Goal: Transaction & Acquisition: Purchase product/service

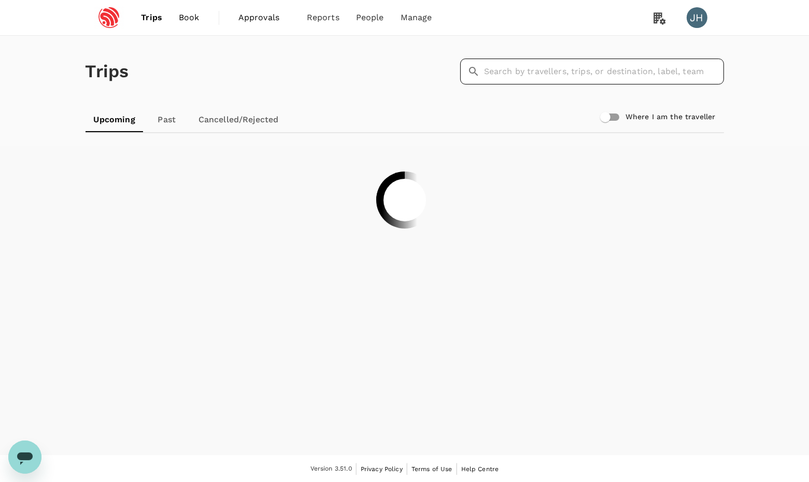
click at [558, 69] on input "text" at bounding box center [604, 72] width 240 height 26
click at [501, 81] on input "ou" at bounding box center [604, 72] width 240 height 26
click at [502, 78] on input "ou" at bounding box center [604, 72] width 240 height 26
type input "ou"
click at [490, 61] on input "text" at bounding box center [604, 72] width 240 height 26
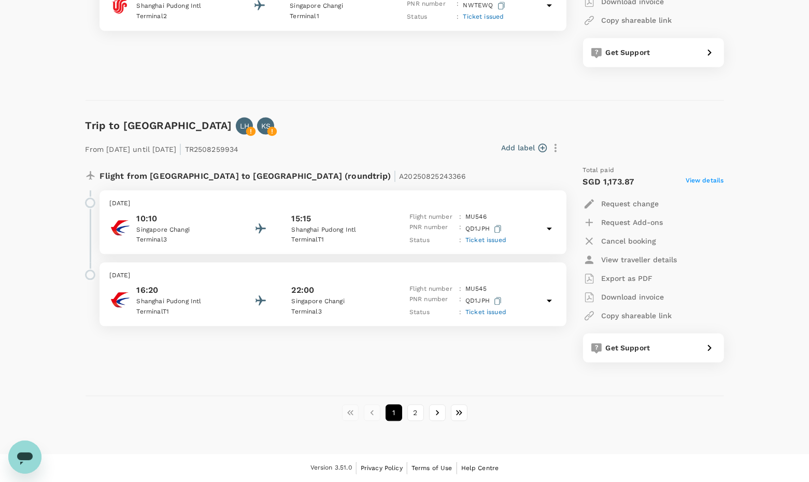
scroll to position [2719, 0]
type input "ou"
click at [417, 412] on button "2" at bounding box center [415, 412] width 17 height 17
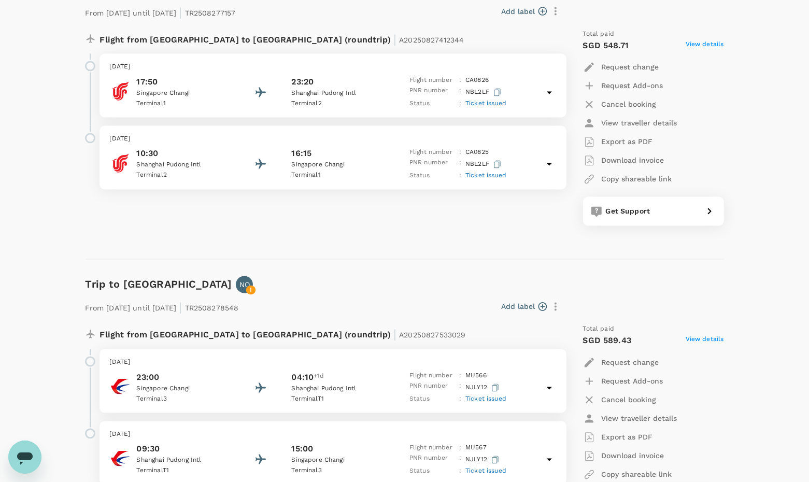
scroll to position [2380, 0]
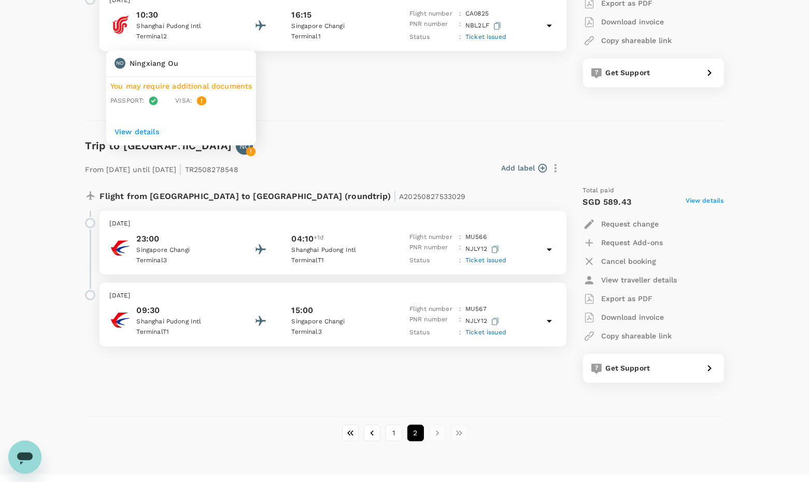
click at [171, 86] on span "You may require additional documents" at bounding box center [181, 86] width 142 height 8
click at [158, 129] on p "View details" at bounding box center [181, 131] width 133 height 10
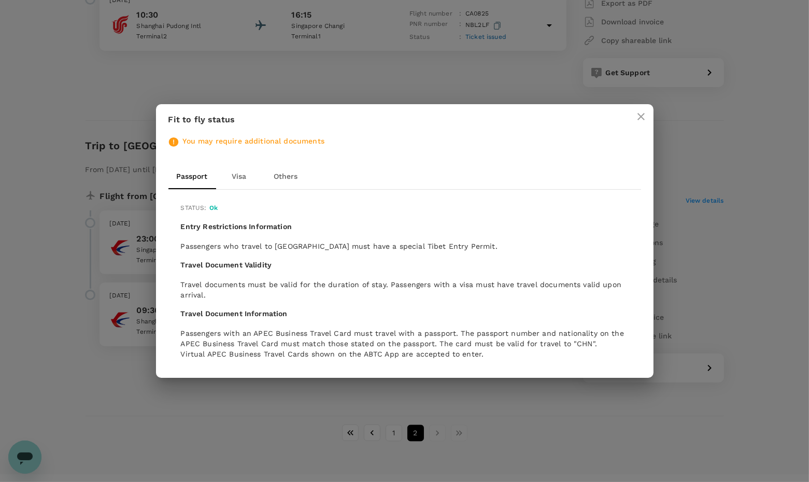
click at [216, 145] on span "You may require additional documents" at bounding box center [254, 141] width 142 height 8
click at [230, 178] on button "Visa" at bounding box center [239, 176] width 47 height 25
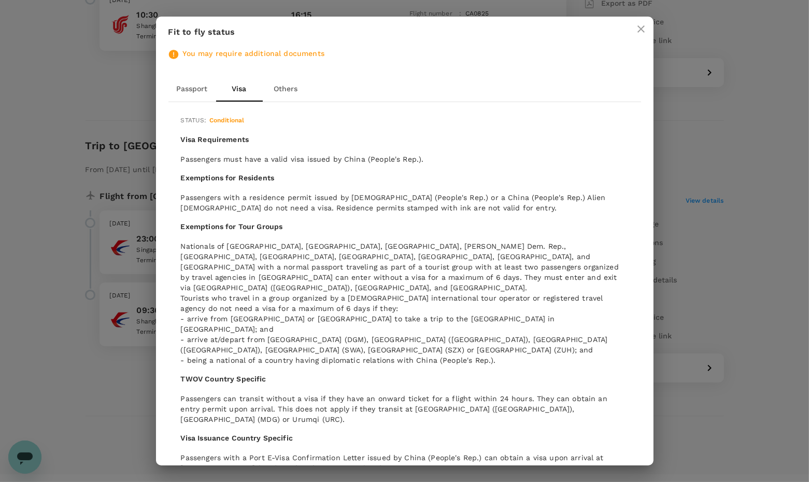
click at [289, 91] on button "Others" at bounding box center [286, 89] width 47 height 25
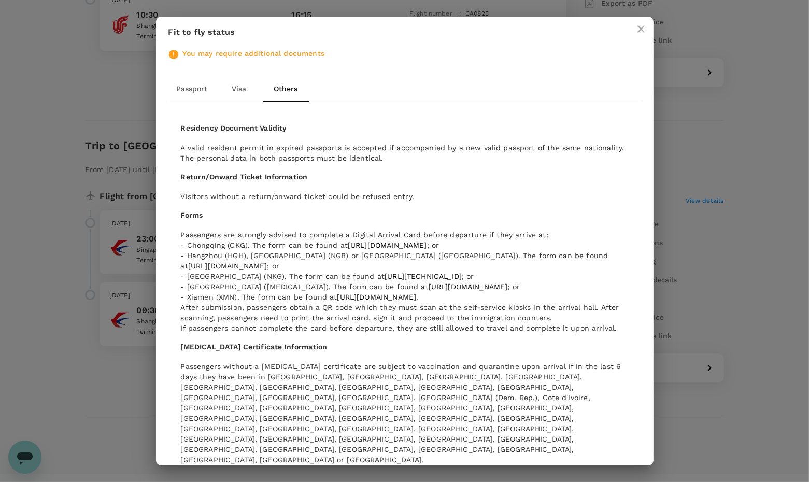
click at [260, 92] on button "Visa" at bounding box center [239, 89] width 47 height 25
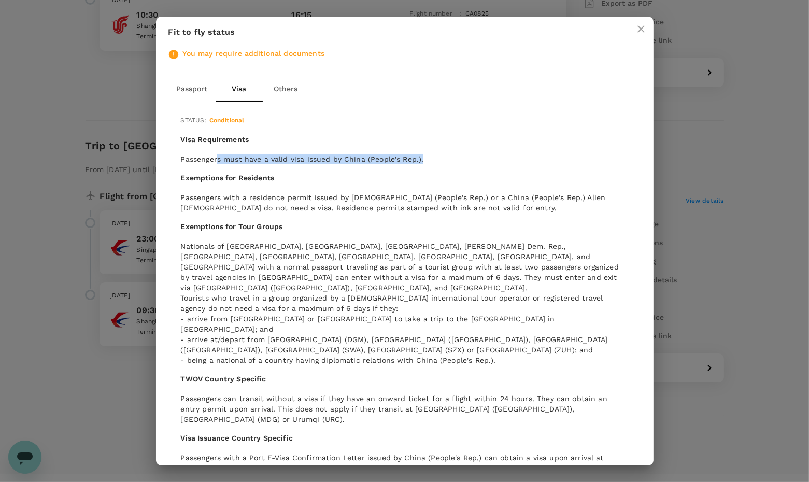
drag, startPoint x: 218, startPoint y: 158, endPoint x: 386, endPoint y: 161, distance: 168.0
click at [388, 161] on p "Passengers must have a valid visa issued by China (People's Rep.)." at bounding box center [405, 159] width 448 height 10
click at [73, 227] on div "Fit to fly status You may require additional documents Passport Visa Others Sta…" at bounding box center [404, 241] width 809 height 482
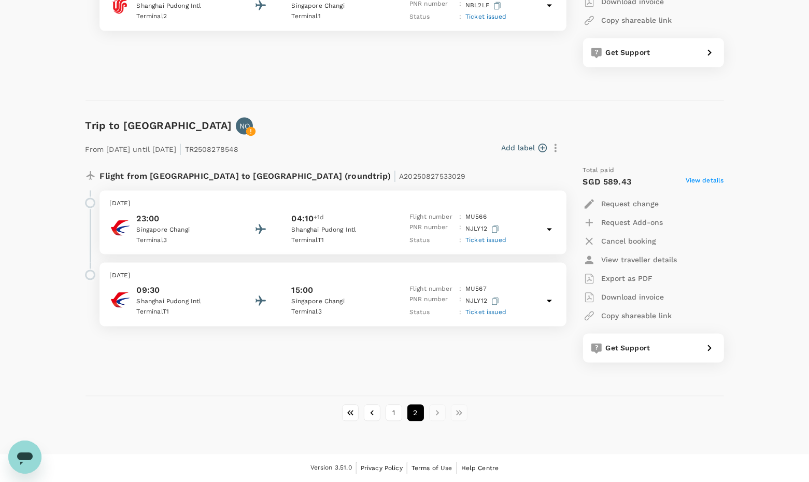
scroll to position [2420, 0]
click at [622, 293] on p "Download invoice" at bounding box center [633, 297] width 63 height 10
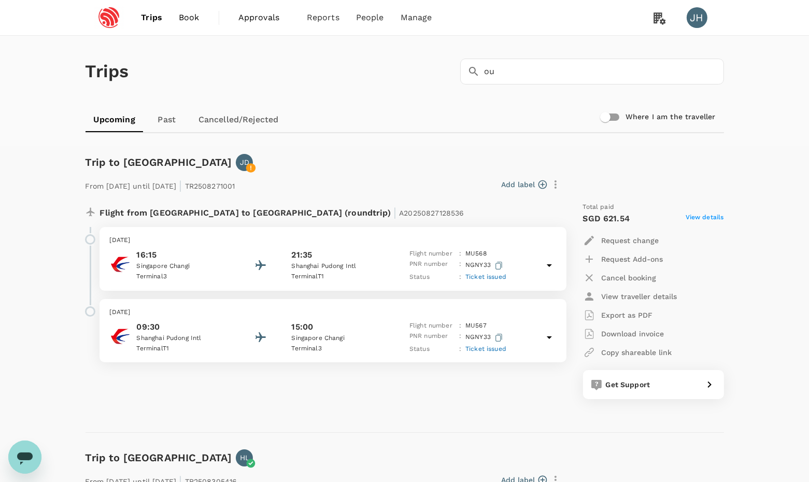
scroll to position [0, 0]
click at [191, 4] on link "Book" at bounding box center [189, 17] width 37 height 35
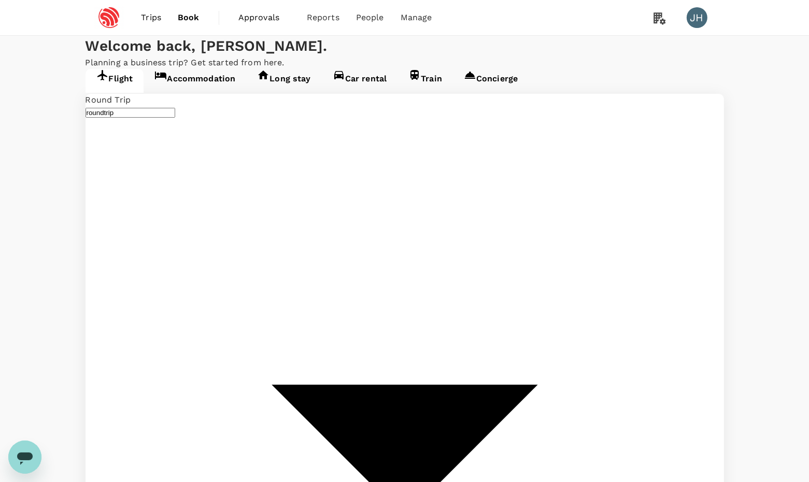
type input "undefined, undefined (any)"
type input "Singapore Changi (SIN)"
type input "[GEOGRAPHIC_DATA], [GEOGRAPHIC_DATA] (any)"
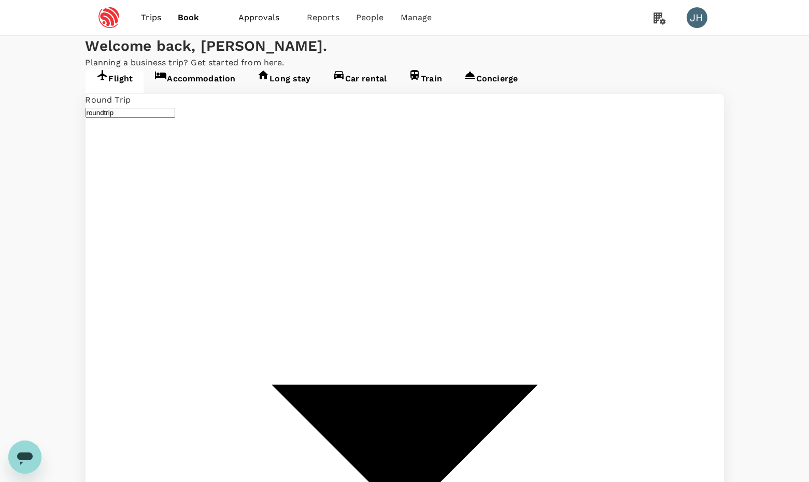
type input "Singapore Changi (SIN)"
type input "[GEOGRAPHIC_DATA], [GEOGRAPHIC_DATA] (any)"
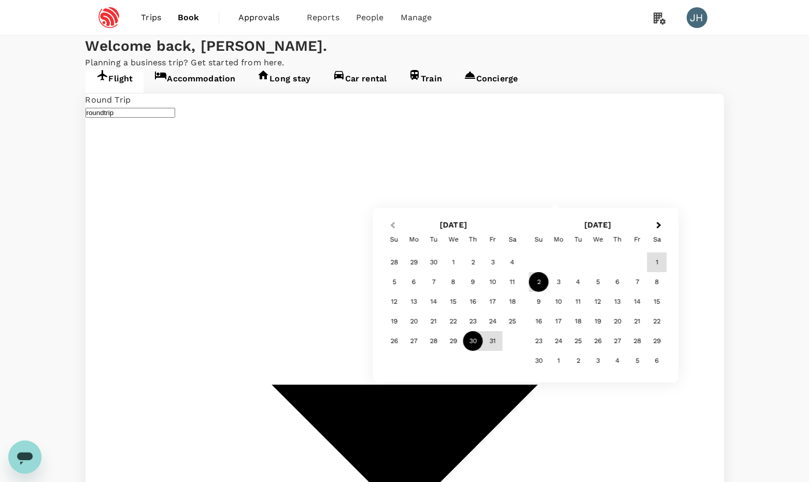
click at [392, 222] on button "Previous Month" at bounding box center [392, 226] width 17 height 17
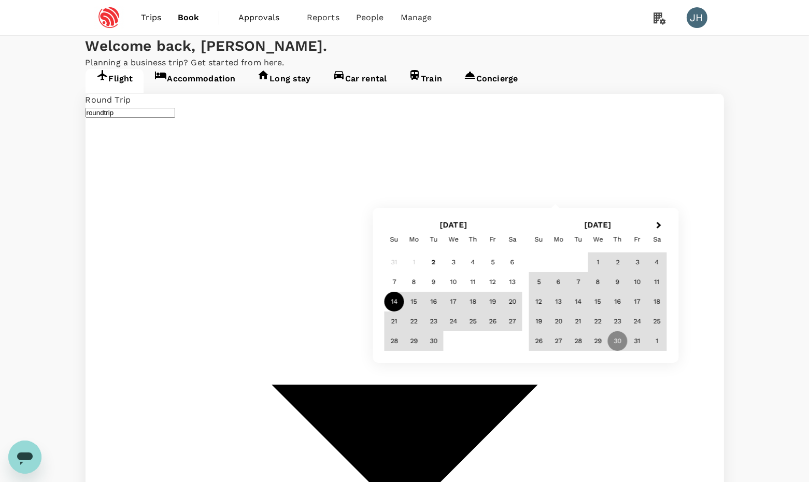
click at [397, 292] on div "14" at bounding box center [395, 302] width 20 height 20
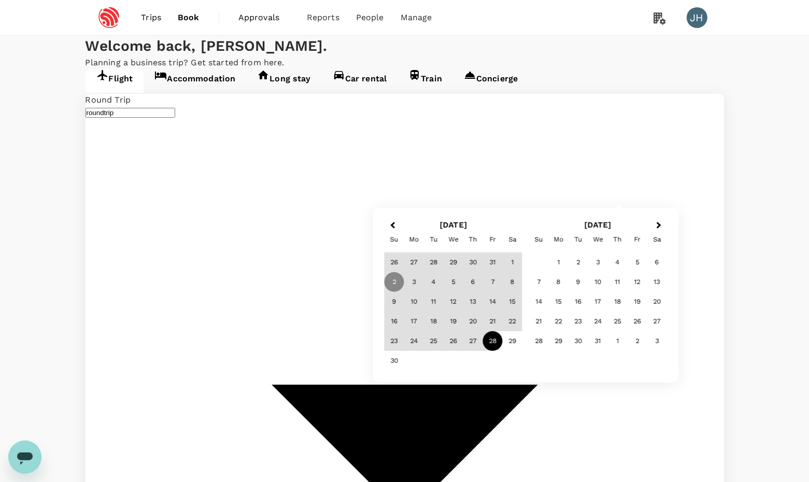
click at [492, 333] on div "28" at bounding box center [493, 341] width 20 height 20
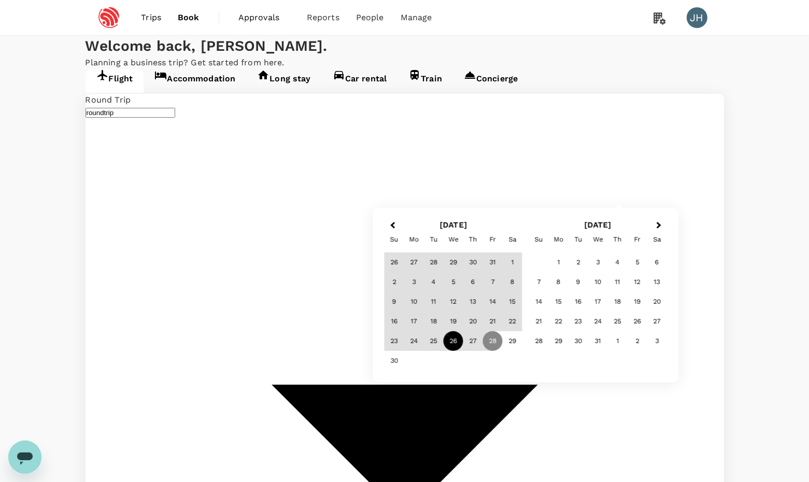
click at [445, 340] on div "26" at bounding box center [454, 341] width 20 height 20
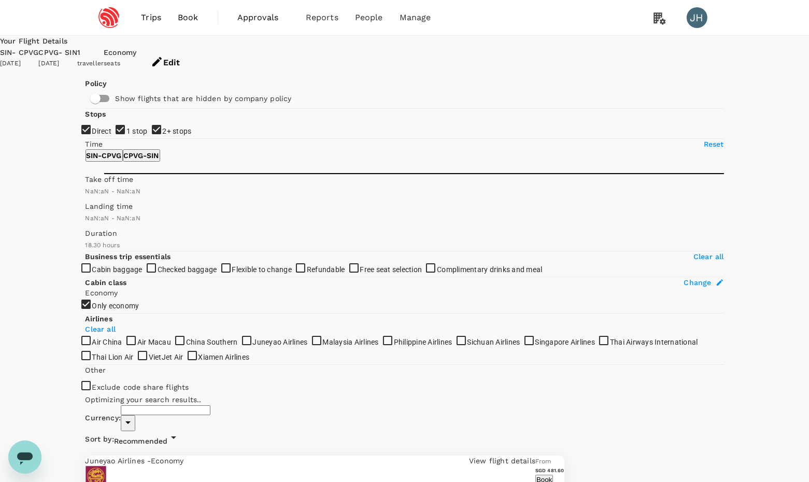
type input "SGD"
type input "1440"
click at [93, 210] on input "2+ stops" at bounding box center [404, 241] width 809 height 482
checkbox input "false"
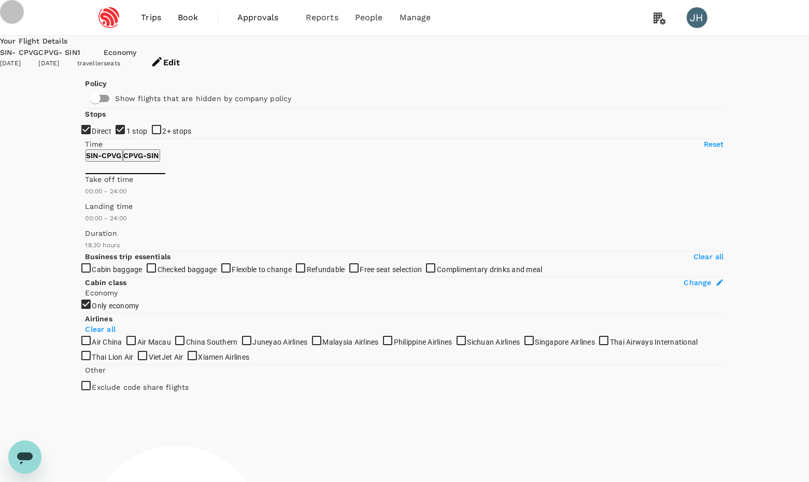
click at [92, 198] on input "1 stop" at bounding box center [404, 241] width 809 height 482
checkbox input "false"
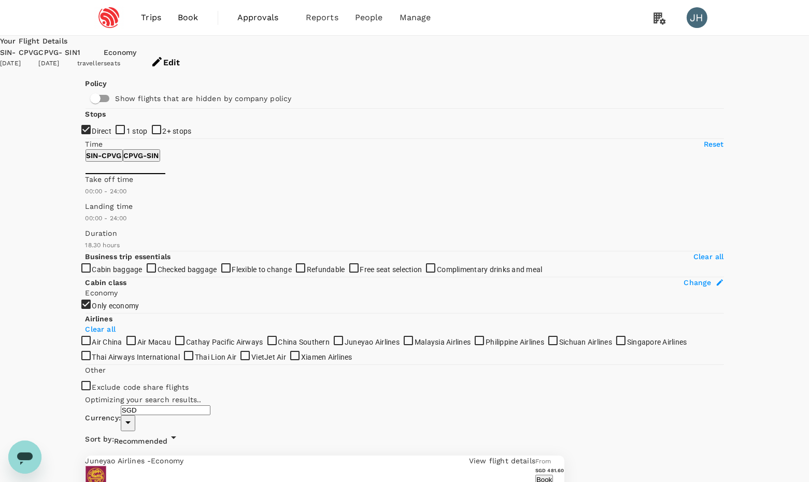
click at [180, 431] on div "Recommended" at bounding box center [147, 439] width 66 height 16
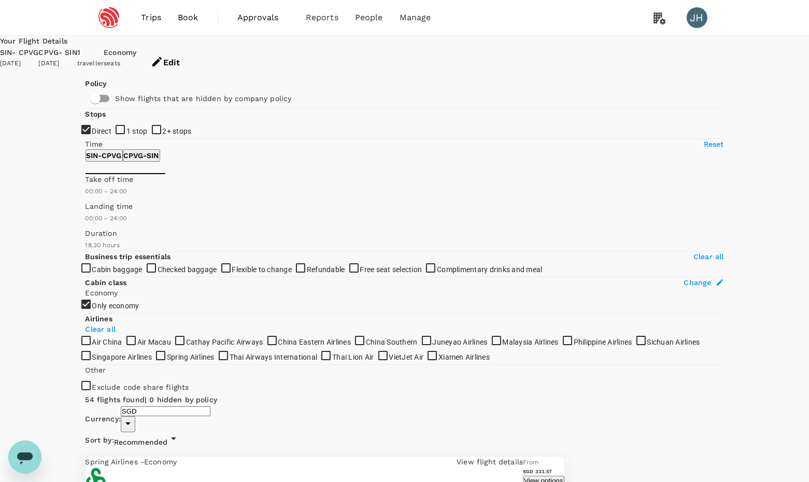
click at [168, 438] on span "Recommended" at bounding box center [141, 442] width 54 height 8
click at [194, 54] on button "Edit" at bounding box center [165, 62] width 58 height 31
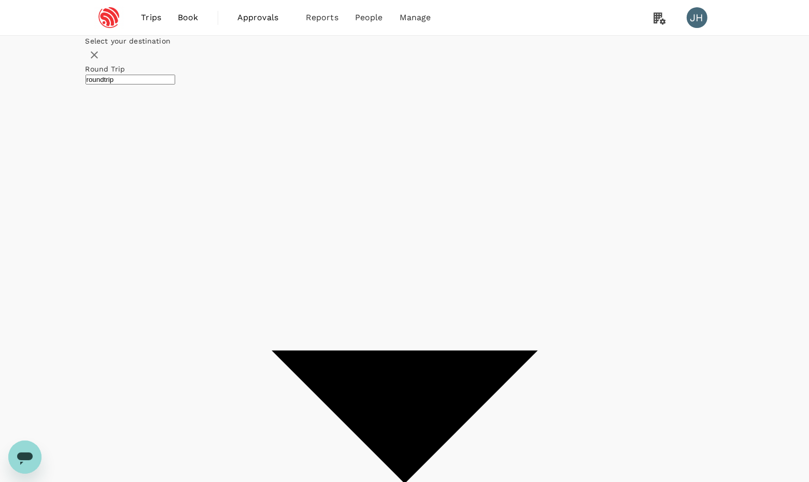
type input "Singapore Changi (SIN)"
type input "[GEOGRAPHIC_DATA], [GEOGRAPHIC_DATA] (any)"
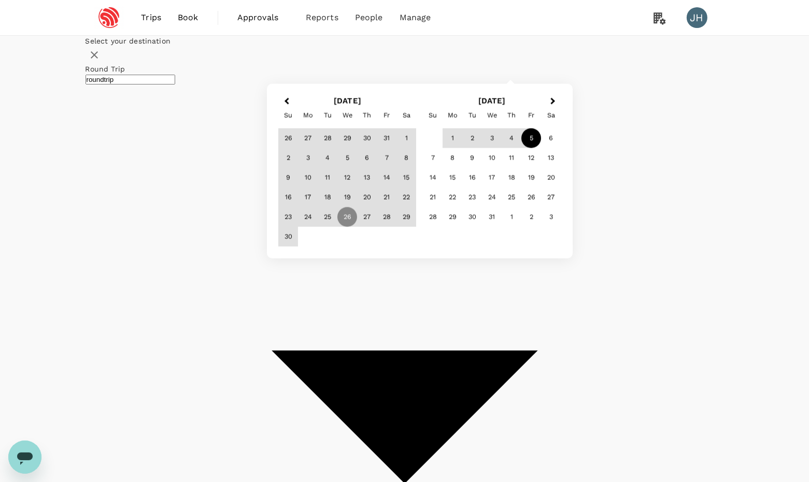
click at [541, 148] on div "5" at bounding box center [532, 139] width 20 height 20
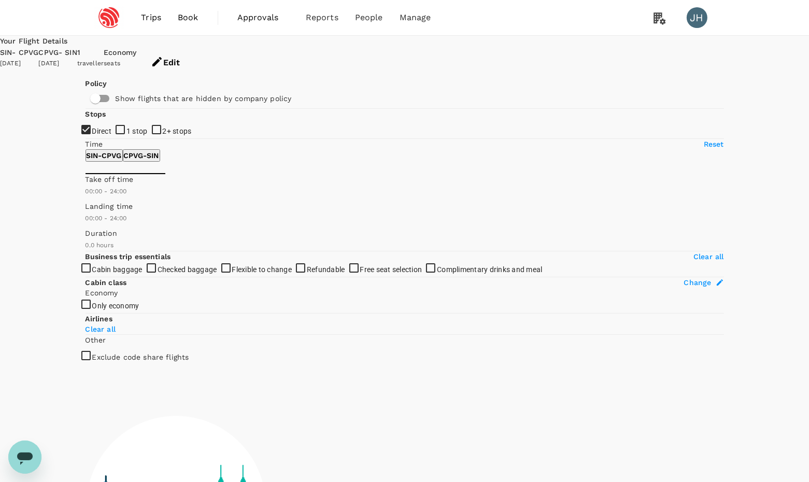
checkbox input "true"
type input "1160"
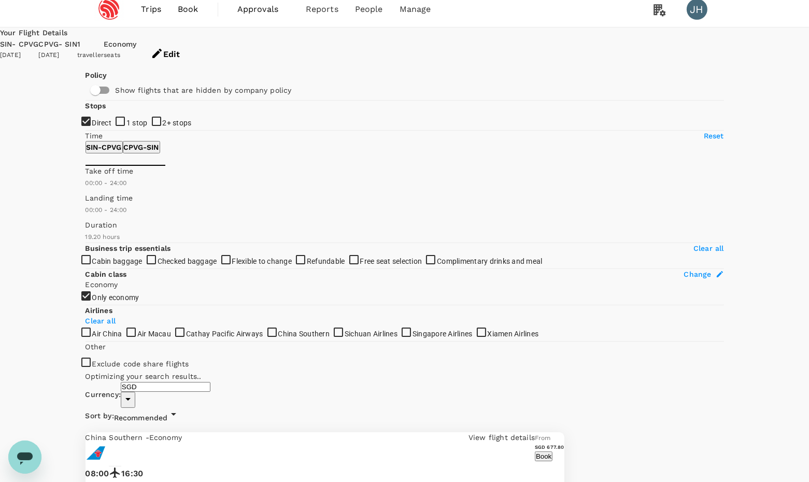
scroll to position [9, 0]
click at [168, 413] on span "Recommended" at bounding box center [141, 417] width 54 height 8
type input "SGD"
click at [176, 413] on span "Number of Stops" at bounding box center [145, 417] width 62 height 8
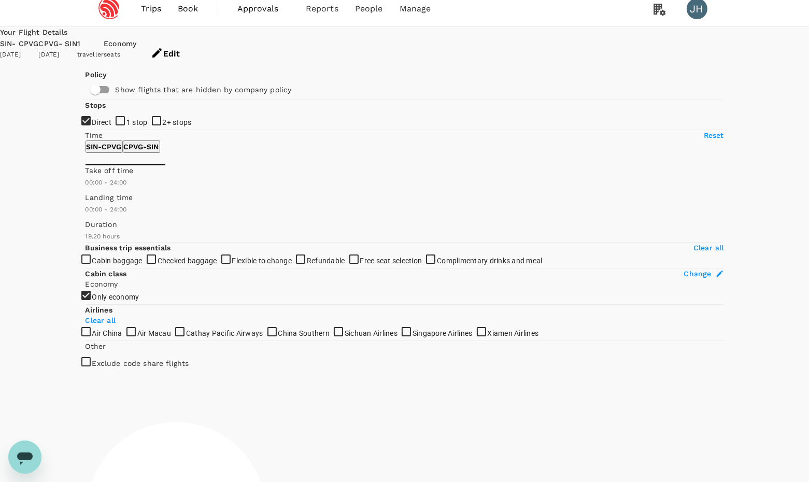
click at [92, 180] on input "1 stop" at bounding box center [404, 232] width 809 height 482
checkbox input "true"
click at [92, 203] on input "2+ stops" at bounding box center [404, 232] width 809 height 482
checkbox input "true"
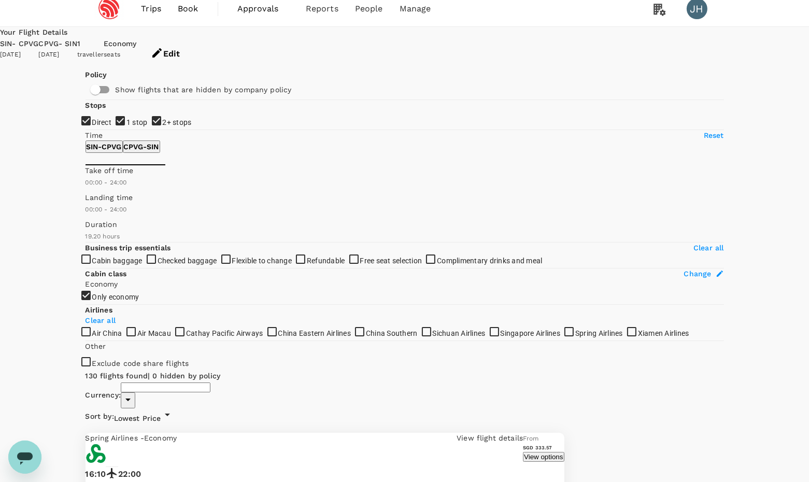
type input "SGD"
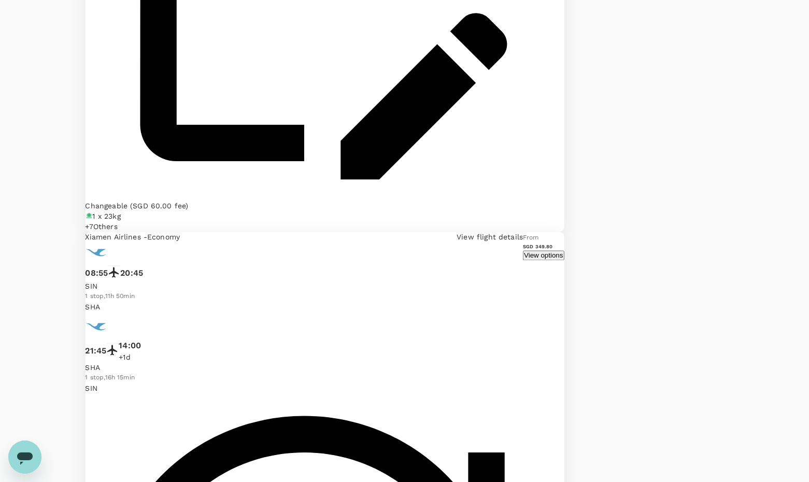
scroll to position [2379, 0]
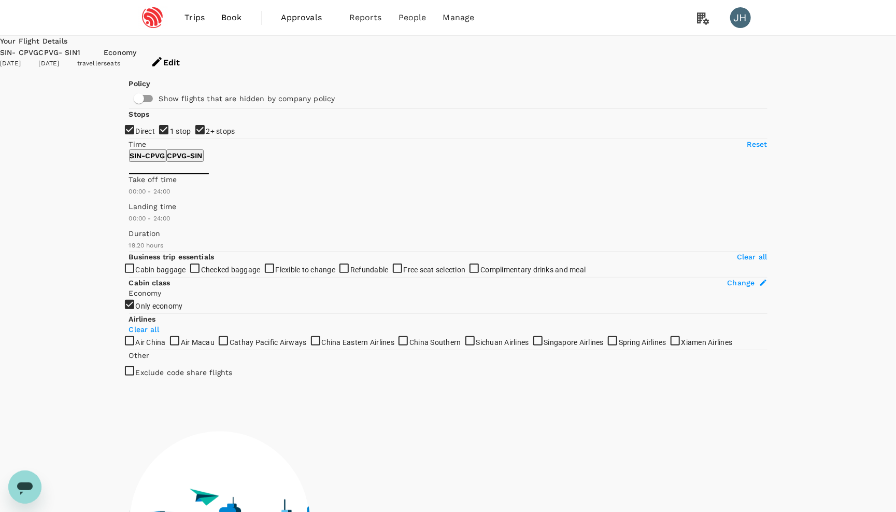
scroll to position [0, 0]
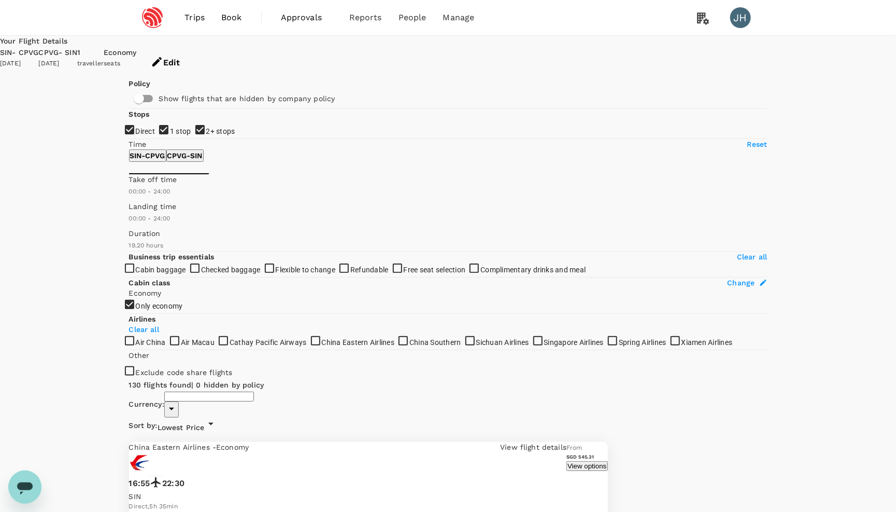
type input "SGD"
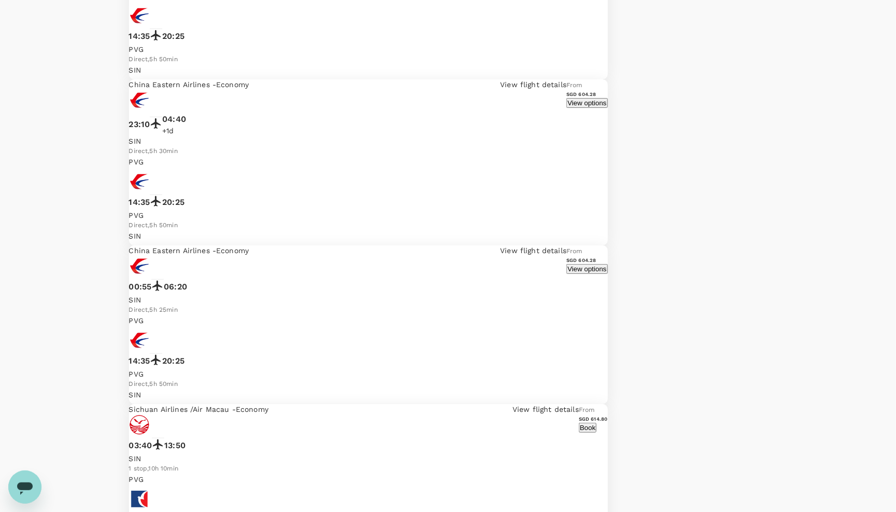
scroll to position [2268, 0]
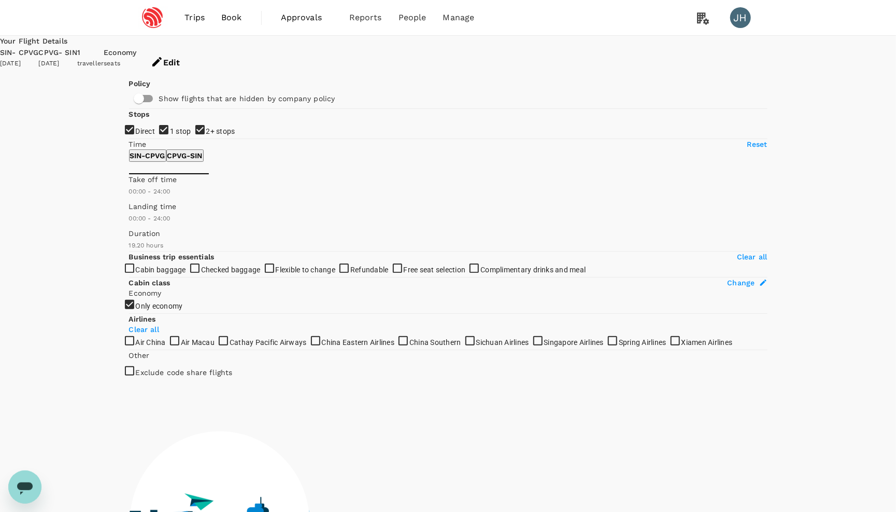
scroll to position [0, 0]
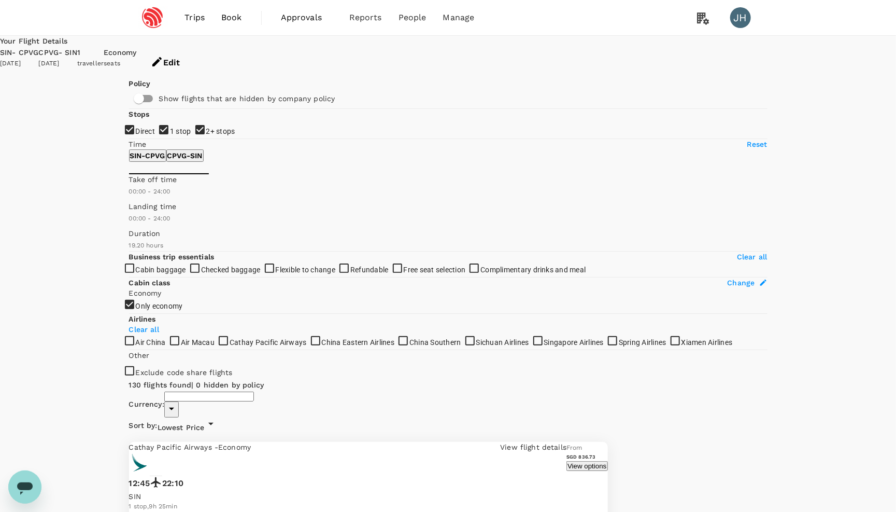
type input "SGD"
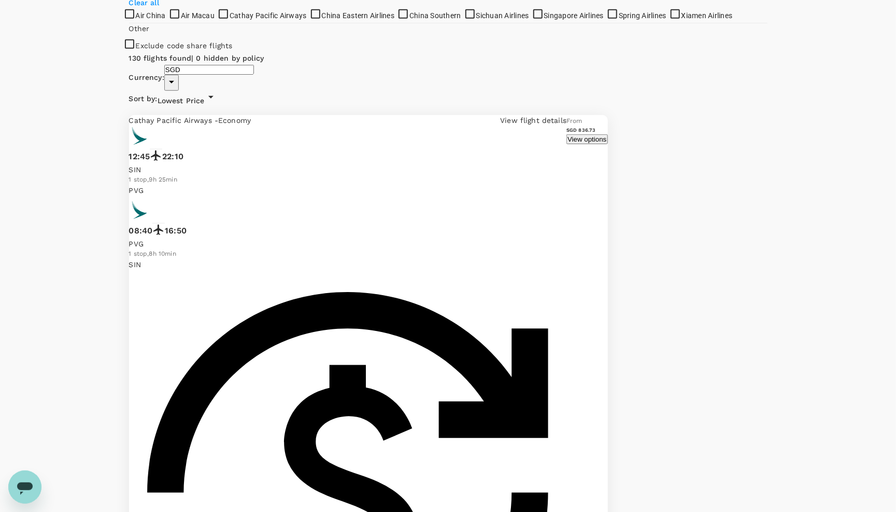
scroll to position [501, 0]
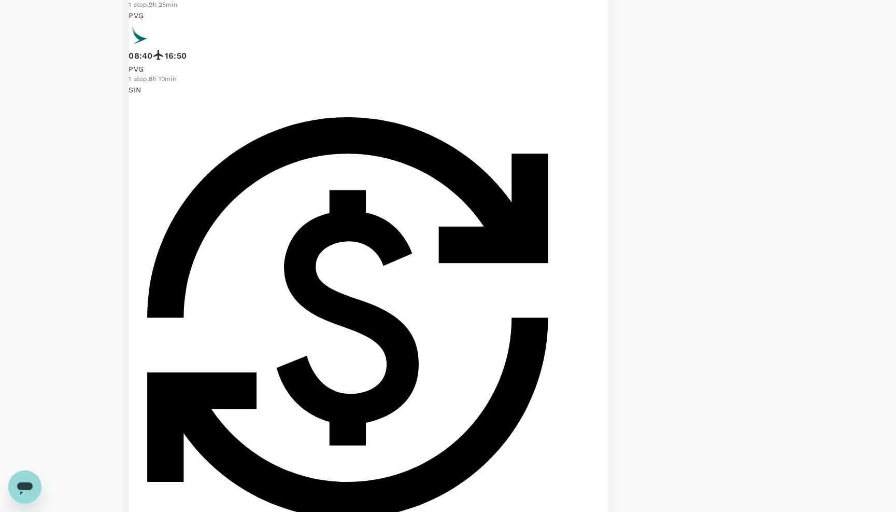
checkbox input "true"
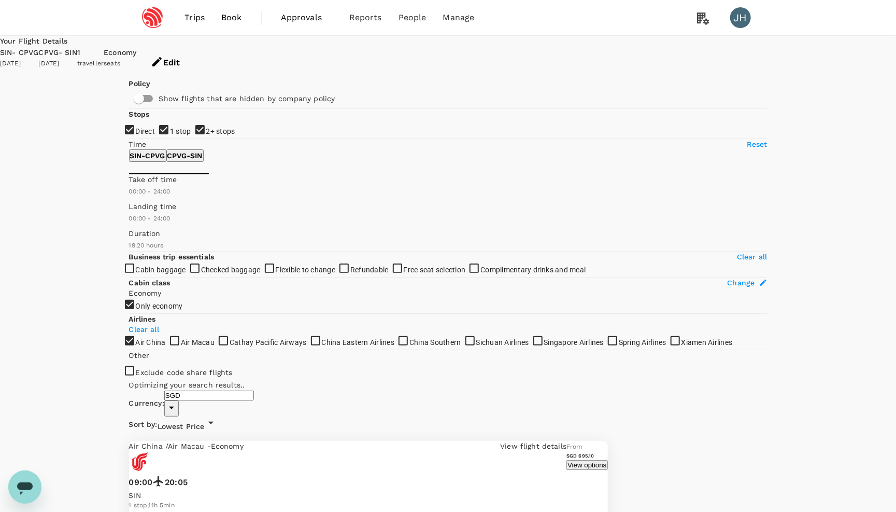
scroll to position [0, 0]
click at [206, 135] on span "2+ stops" at bounding box center [220, 131] width 29 height 8
click at [162, 219] on input "2+ stops" at bounding box center [448, 256] width 896 height 512
checkbox input "false"
click at [170, 137] on span "1 stop" at bounding box center [180, 131] width 21 height 12
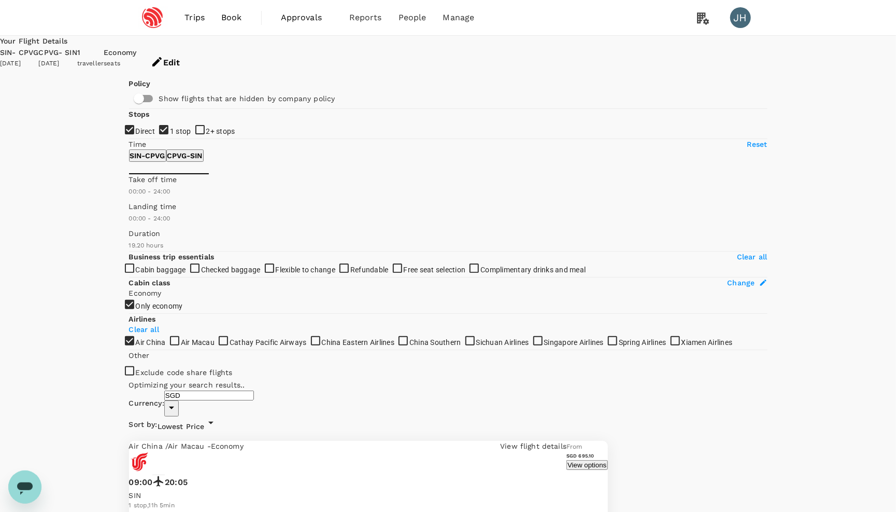
click at [157, 196] on input "1 stop" at bounding box center [448, 256] width 896 height 512
checkbox input "false"
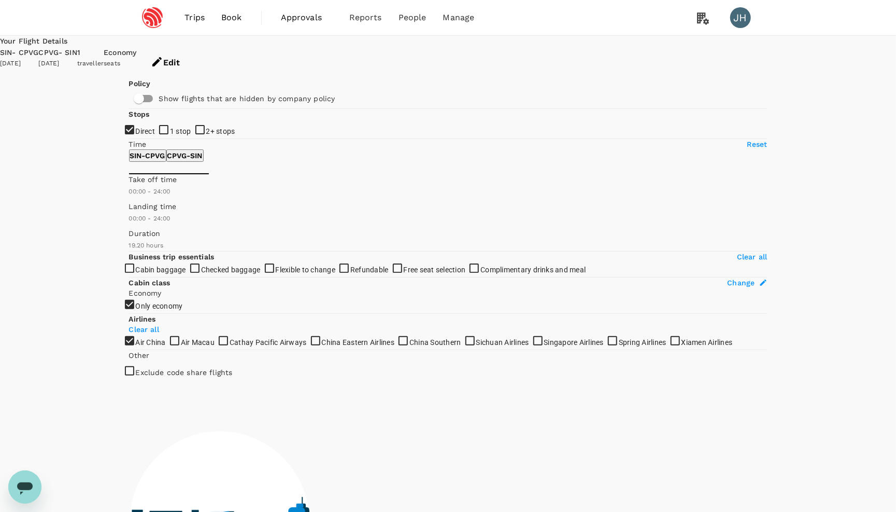
type input "1220"
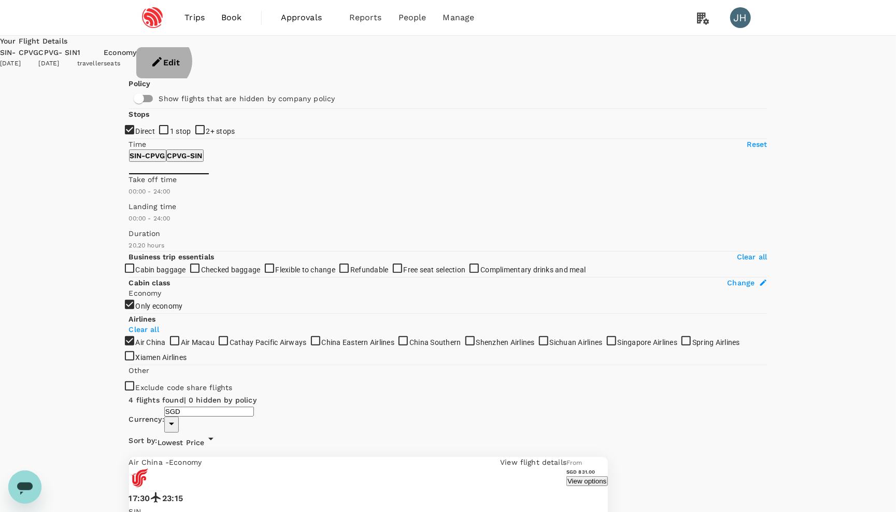
click at [194, 58] on button "Edit" at bounding box center [165, 62] width 58 height 31
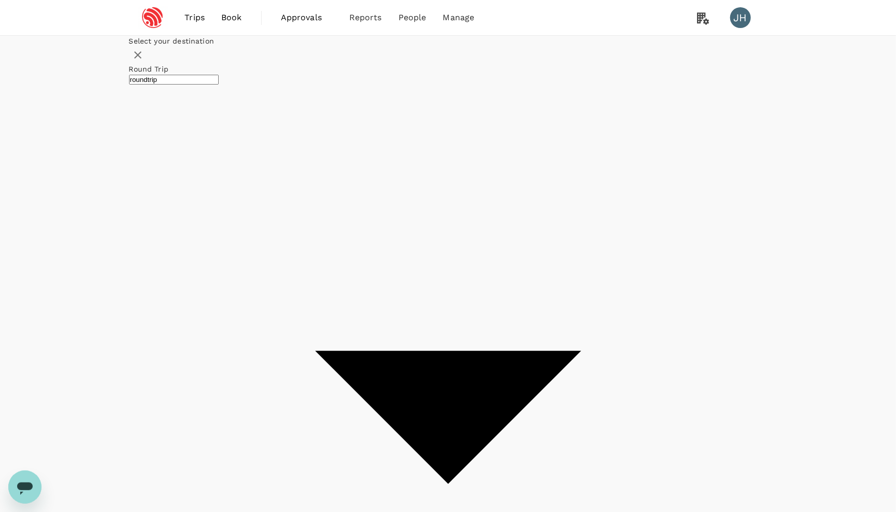
type input "Singapore Changi (SIN)"
type input "[GEOGRAPHIC_DATA], [GEOGRAPHIC_DATA] (any)"
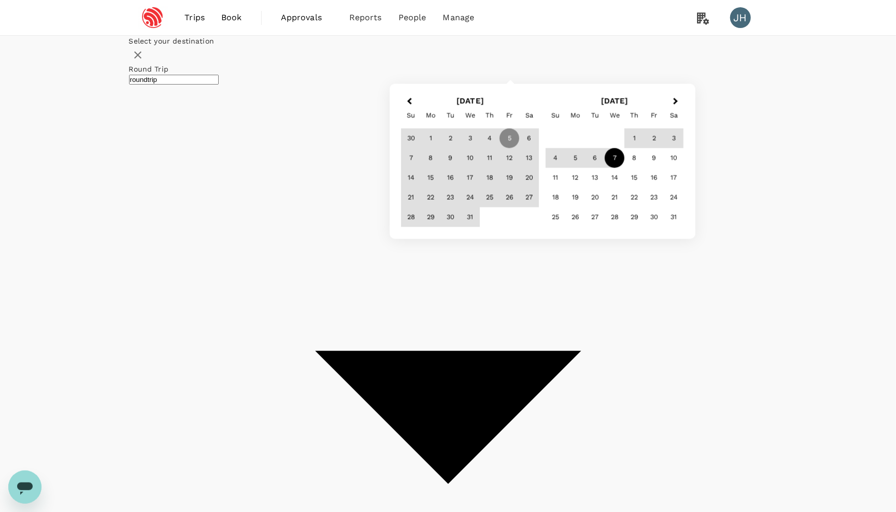
click at [625, 168] on div "7" at bounding box center [615, 158] width 20 height 20
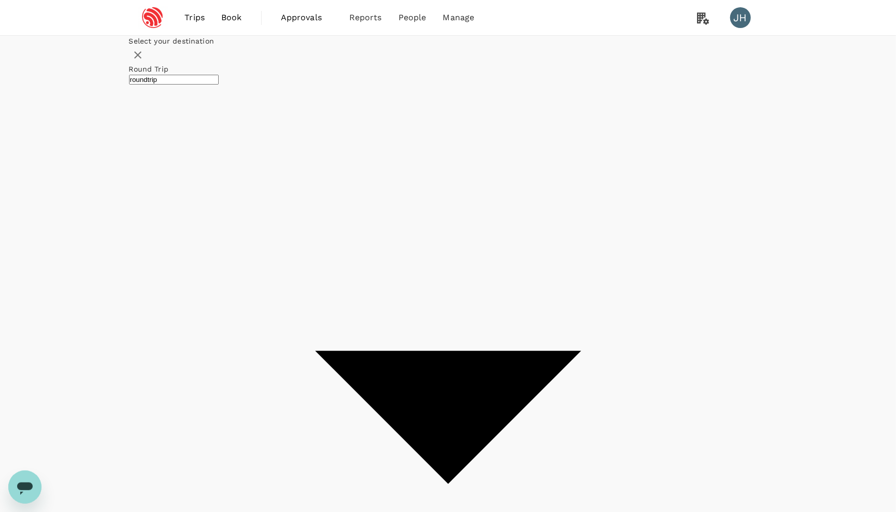
checkbox input "false"
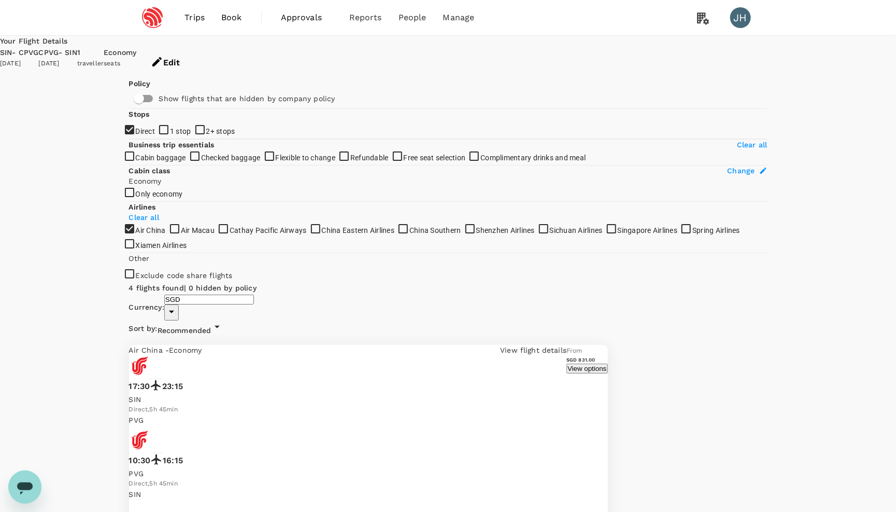
checkbox input "false"
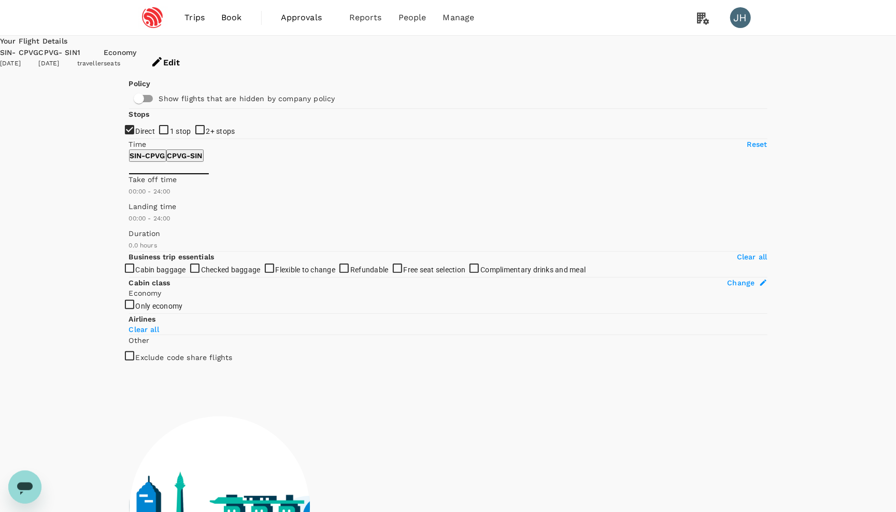
type input "1160"
checkbox input "true"
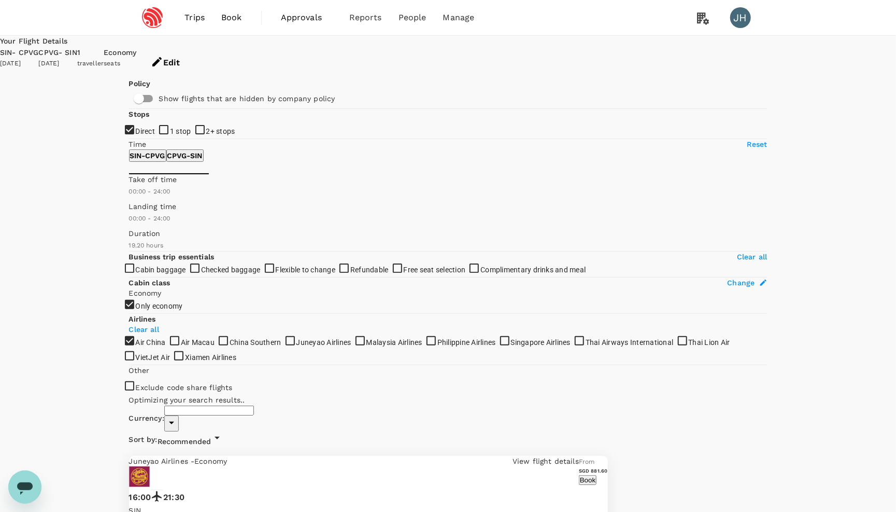
type input "SGD"
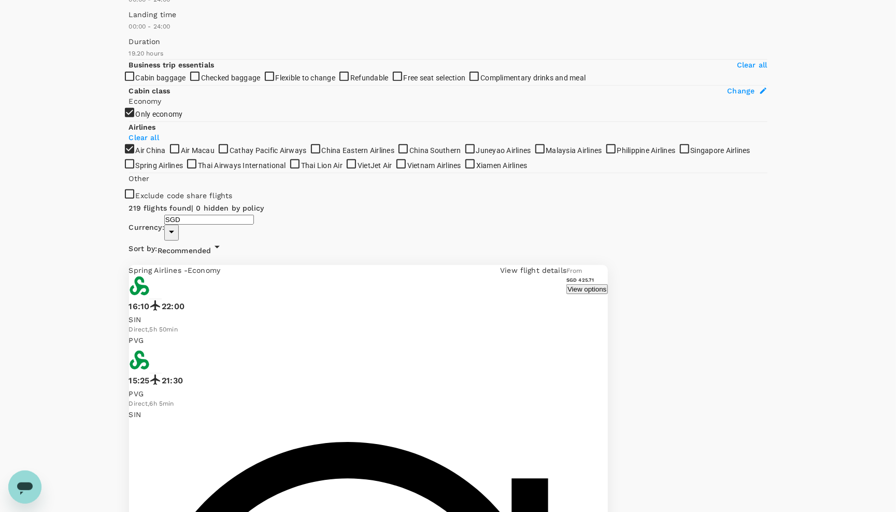
scroll to position [367, 0]
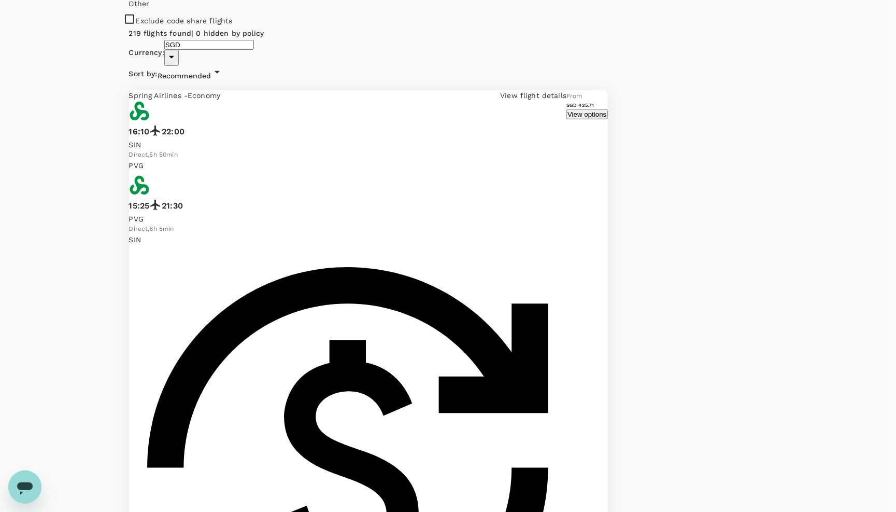
checkbox input "true"
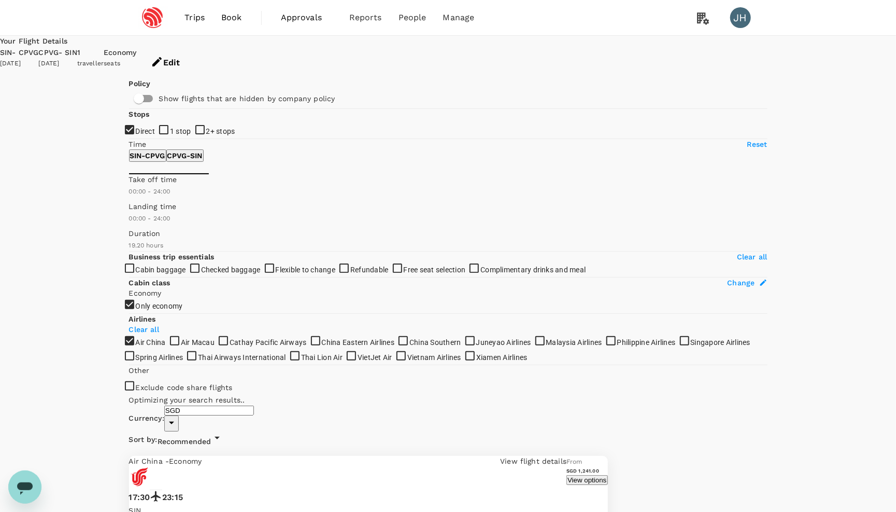
scroll to position [0, 0]
click at [194, 56] on button "Edit" at bounding box center [165, 62] width 58 height 31
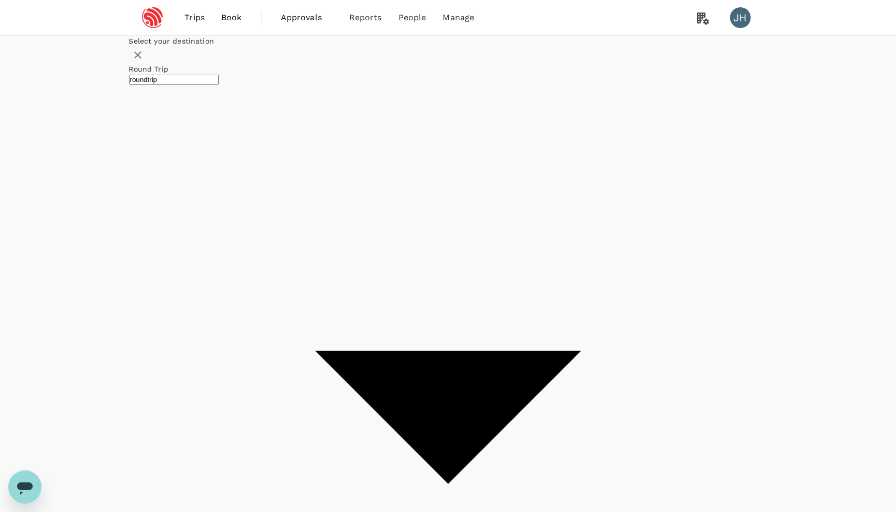
type input "Singapore Changi (SIN)"
type input "[GEOGRAPHIC_DATA], [GEOGRAPHIC_DATA] (any)"
type input "oneway"
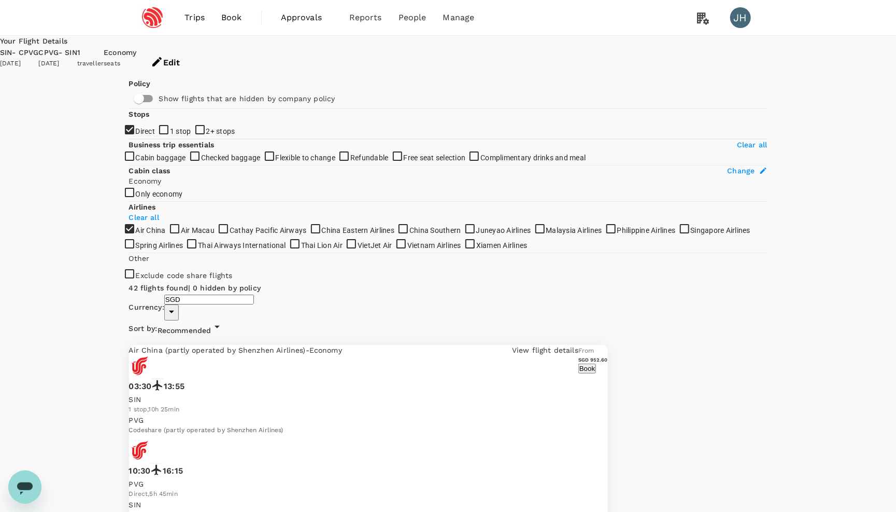
checkbox input "false"
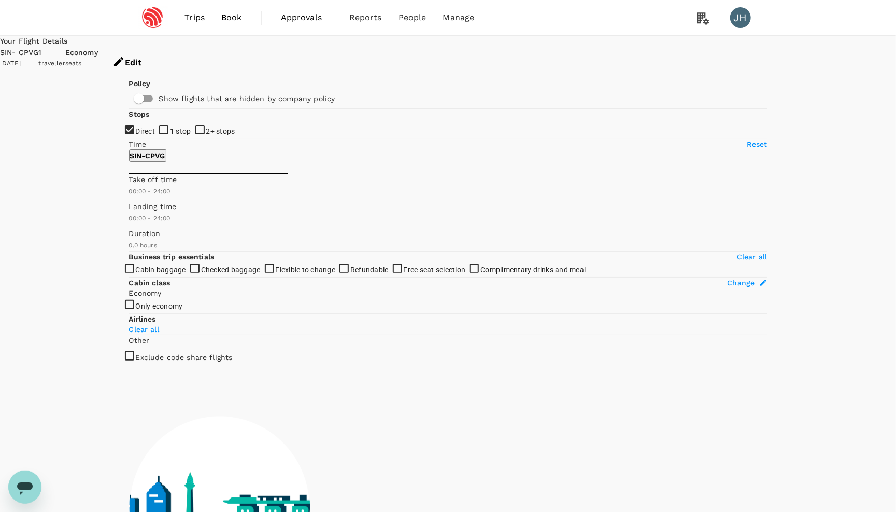
type input "1435"
checkbox input "true"
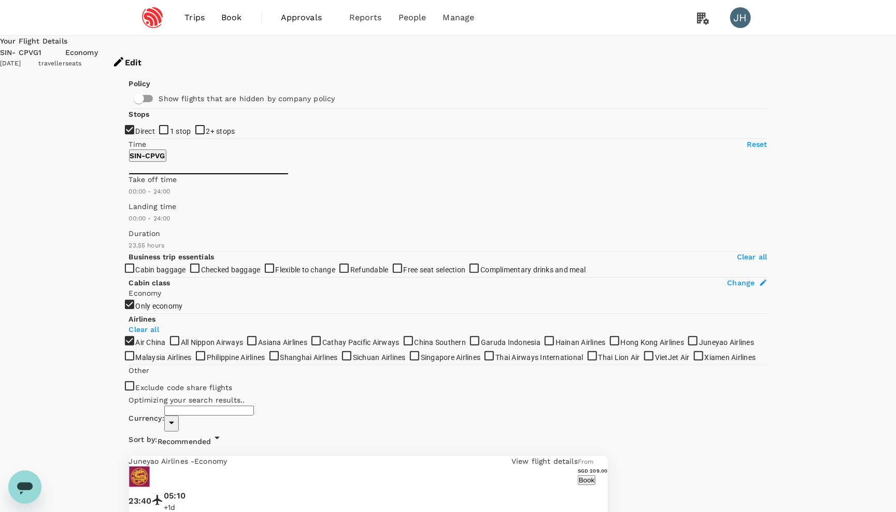
type input "SGD"
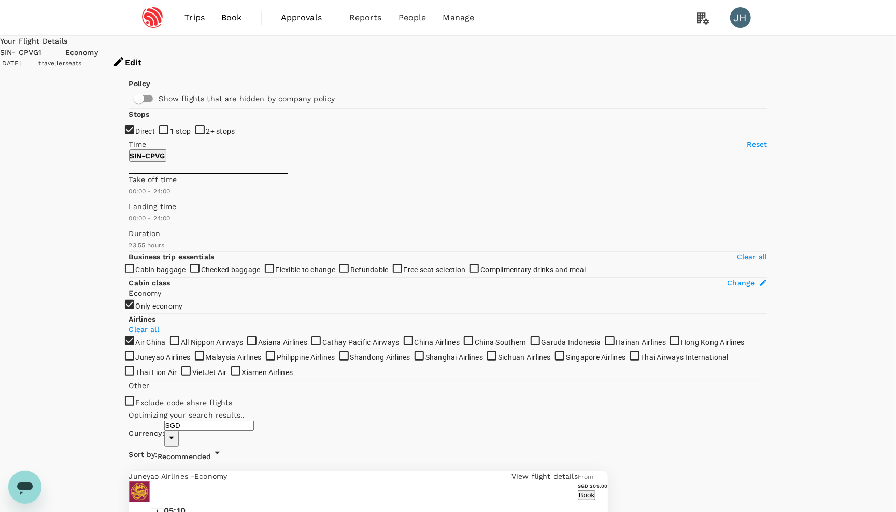
click at [212, 452] on span "Recommended" at bounding box center [185, 456] width 54 height 8
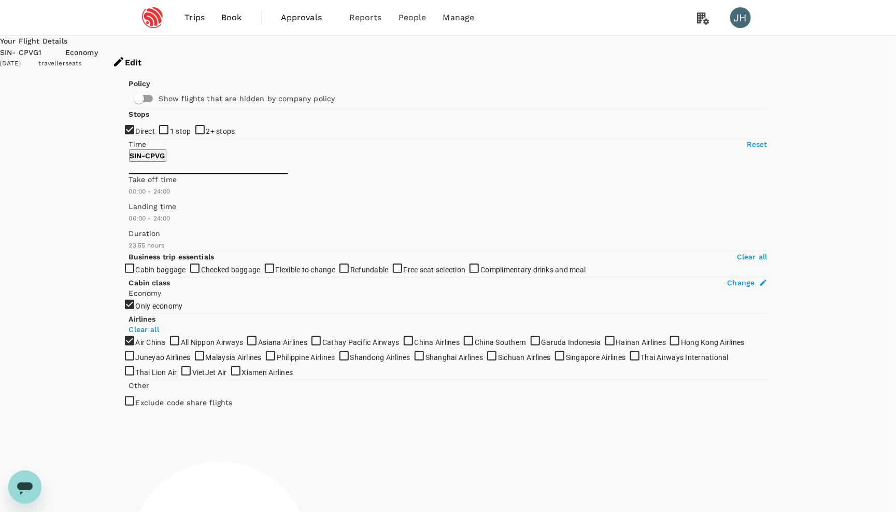
click at [206, 135] on span "2+ stops" at bounding box center [220, 131] width 29 height 8
click at [156, 216] on input "2+ stops" at bounding box center [448, 256] width 896 height 512
checkbox input "true"
click at [170, 135] on span "1 stop" at bounding box center [180, 131] width 21 height 8
click at [151, 195] on input "1 stop" at bounding box center [448, 256] width 896 height 512
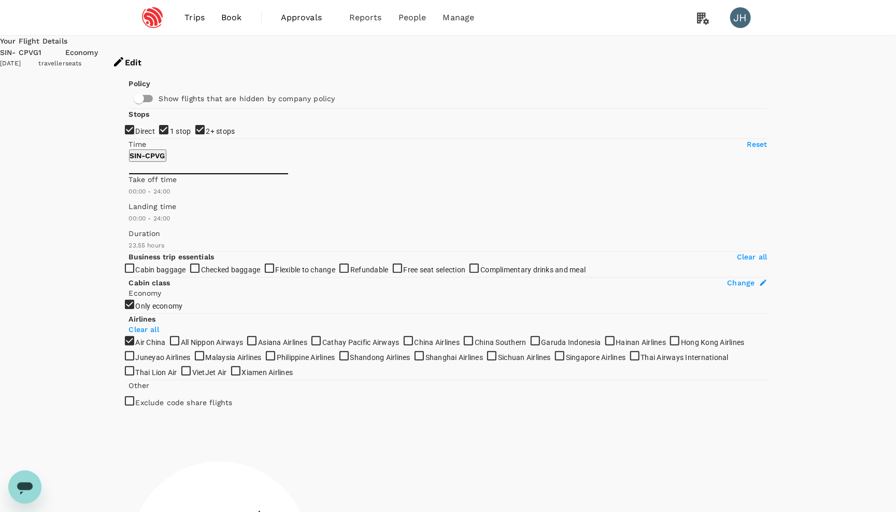
click at [170, 135] on span "1 stop" at bounding box center [180, 131] width 21 height 8
click at [151, 195] on input "1 stop" at bounding box center [448, 256] width 896 height 512
checkbox input "false"
click at [206, 135] on span "2+ stops" at bounding box center [220, 131] width 29 height 8
click at [153, 216] on input "2+ stops" at bounding box center [448, 256] width 896 height 512
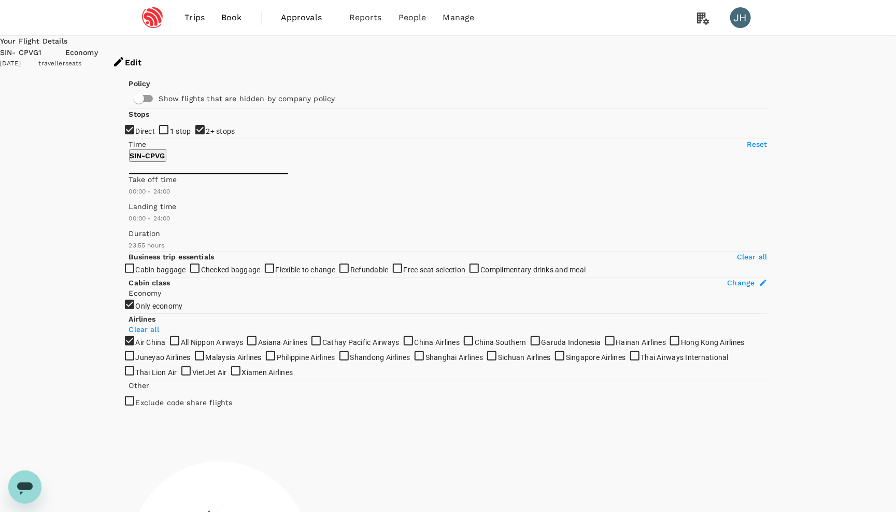
checkbox input "false"
type input "1790"
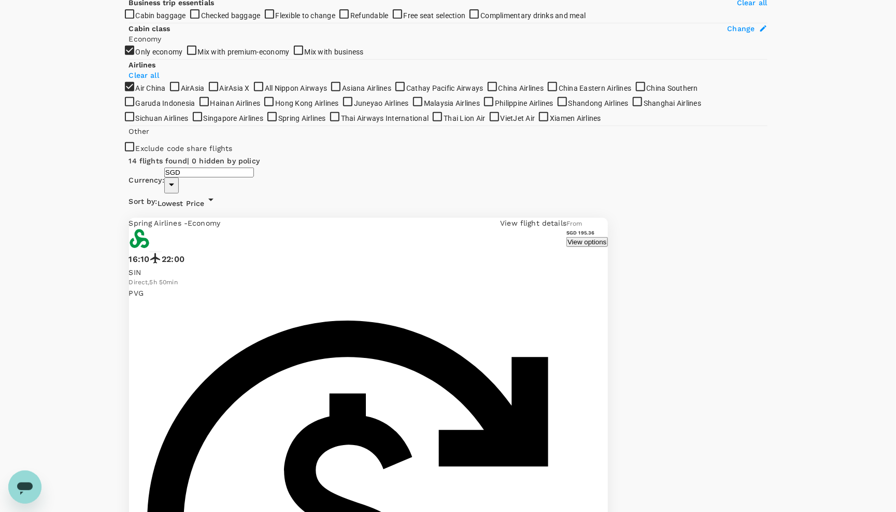
scroll to position [279, 0]
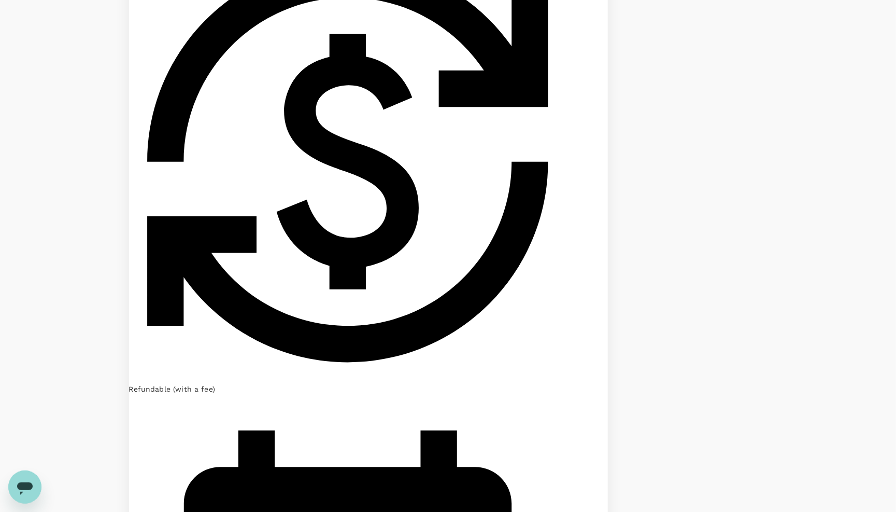
scroll to position [668, 0]
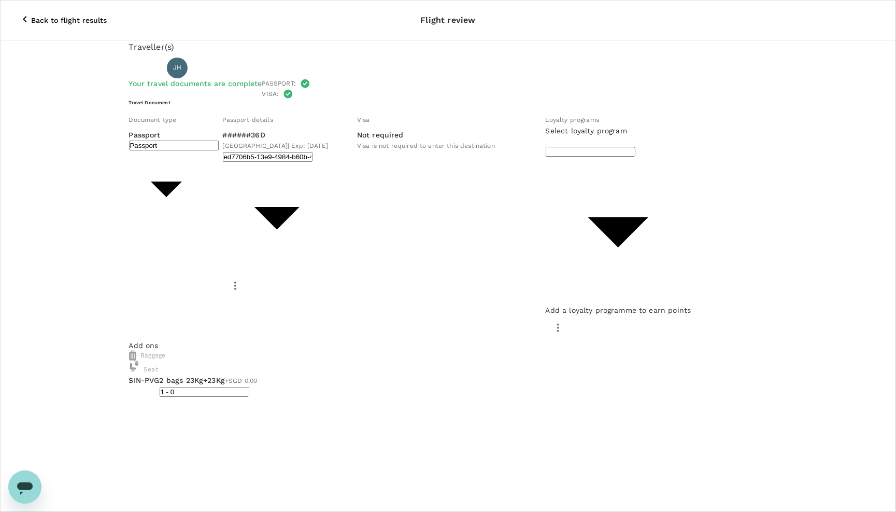
click at [19, 13] on icon "button" at bounding box center [25, 19] width 12 height 12
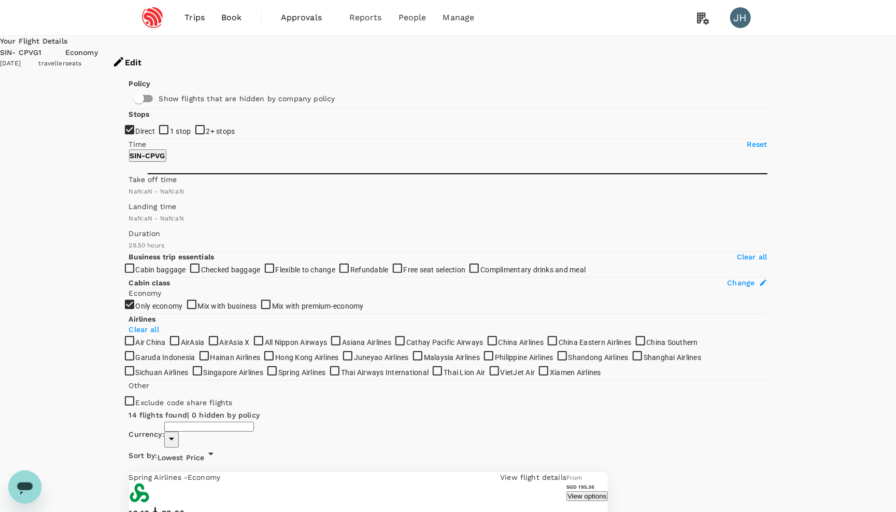
type input "SGD"
type input "1440"
